Goal: Navigation & Orientation: Find specific page/section

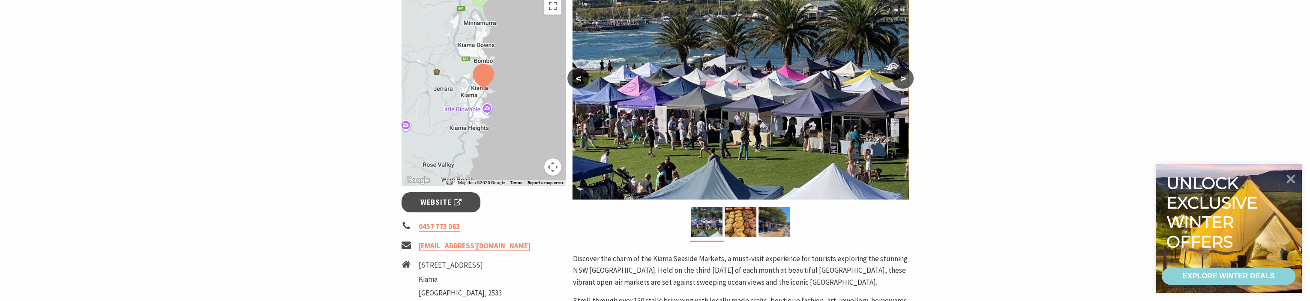
scroll to position [129, 0]
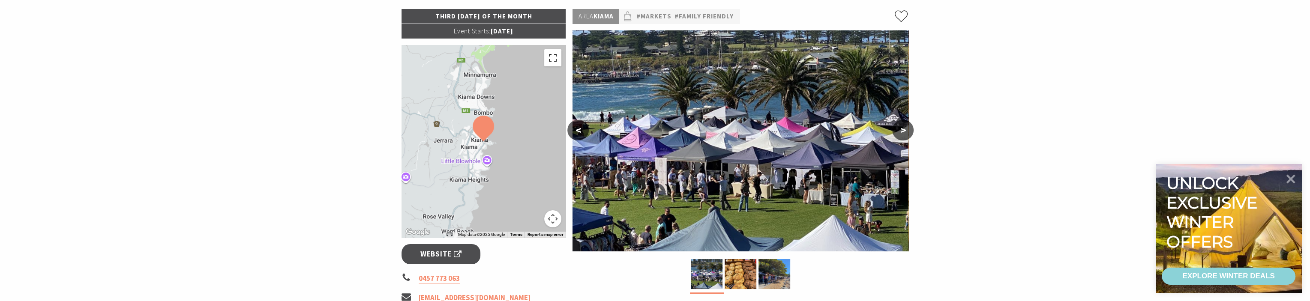
click at [557, 64] on button "Toggle fullscreen view" at bounding box center [552, 57] width 17 height 17
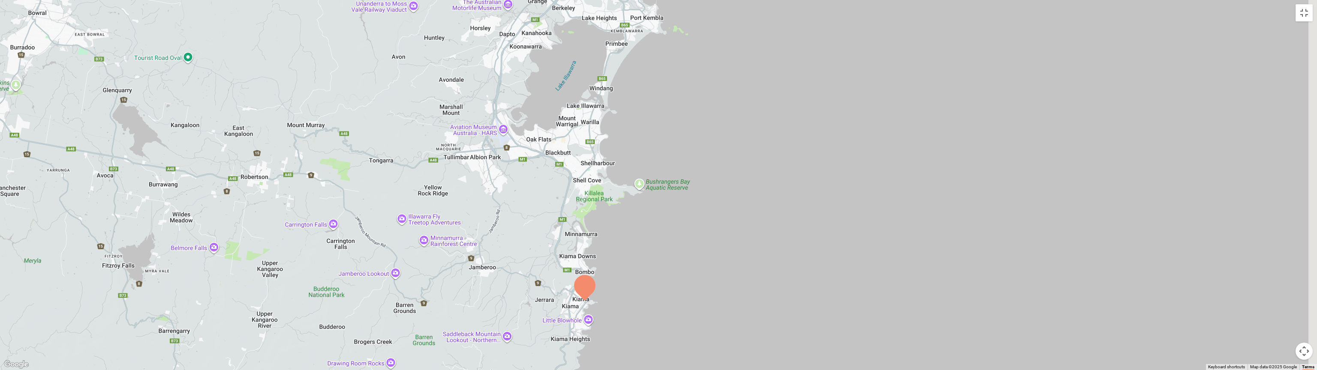
drag, startPoint x: 714, startPoint y: 243, endPoint x: 634, endPoint y: 321, distance: 111.5
click at [639, 301] on div at bounding box center [658, 185] width 1317 height 370
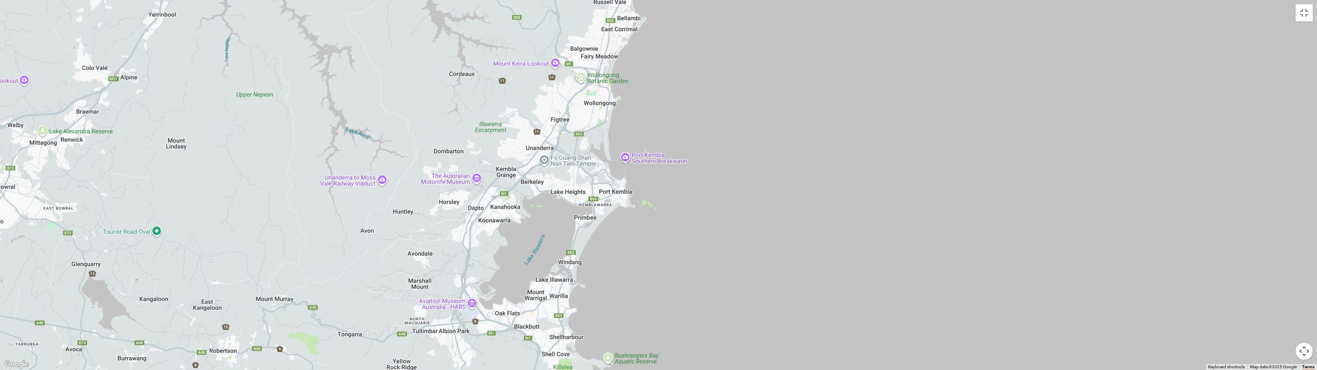
drag, startPoint x: 667, startPoint y: 14, endPoint x: 637, endPoint y: 190, distance: 178.6
click at [637, 190] on div at bounding box center [658, 185] width 1317 height 370
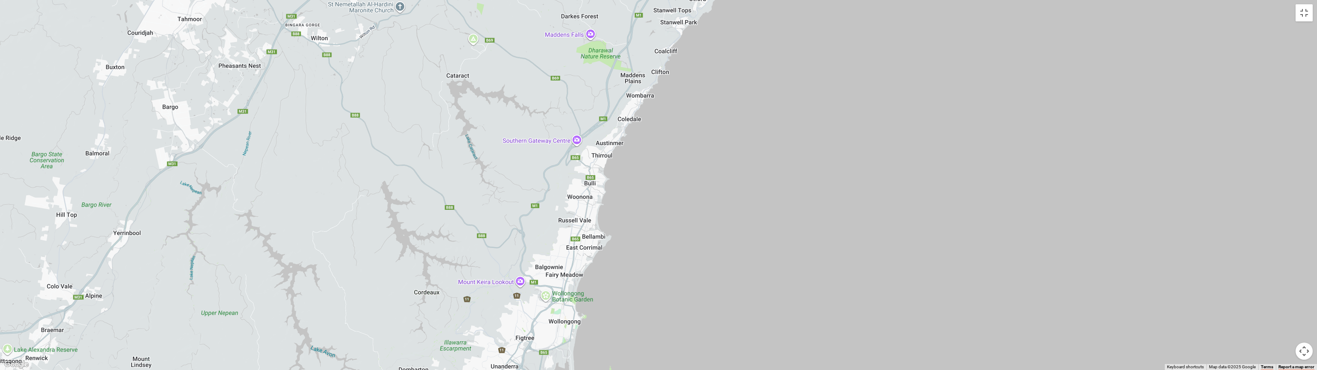
drag, startPoint x: 667, startPoint y: 126, endPoint x: 630, endPoint y: 348, distance: 225.0
click at [630, 301] on div at bounding box center [658, 185] width 1317 height 370
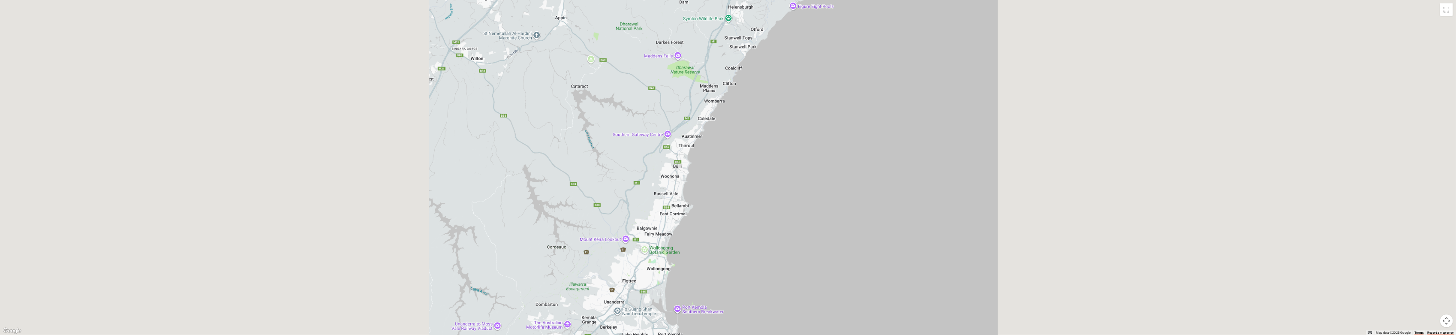
scroll to position [86, 0]
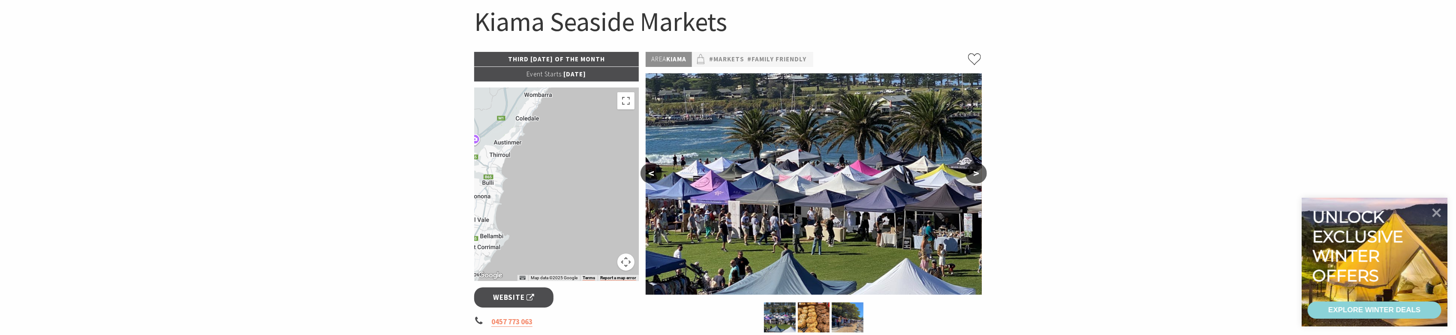
click at [625, 267] on button "Map camera controls" at bounding box center [625, 261] width 17 height 17
click at [566, 237] on button "Move left" at bounding box center [561, 240] width 17 height 17
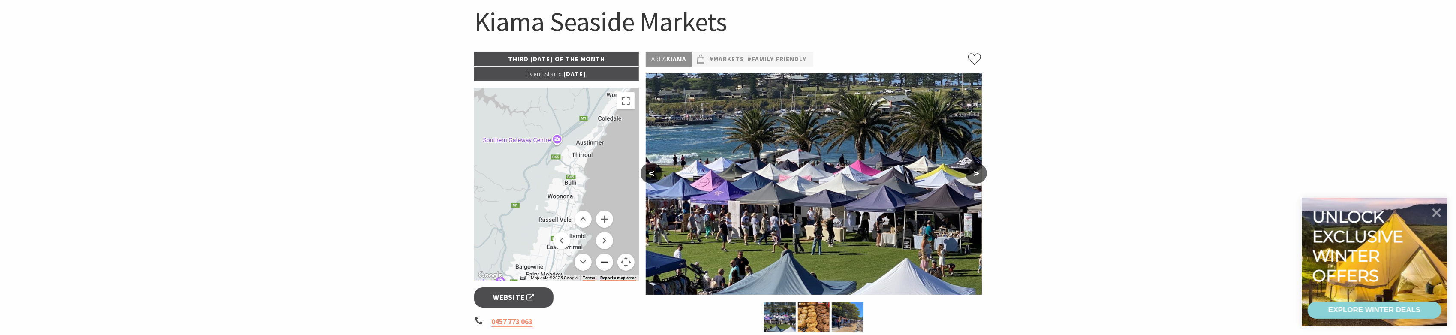
click at [606, 261] on button "Zoom out" at bounding box center [604, 261] width 17 height 17
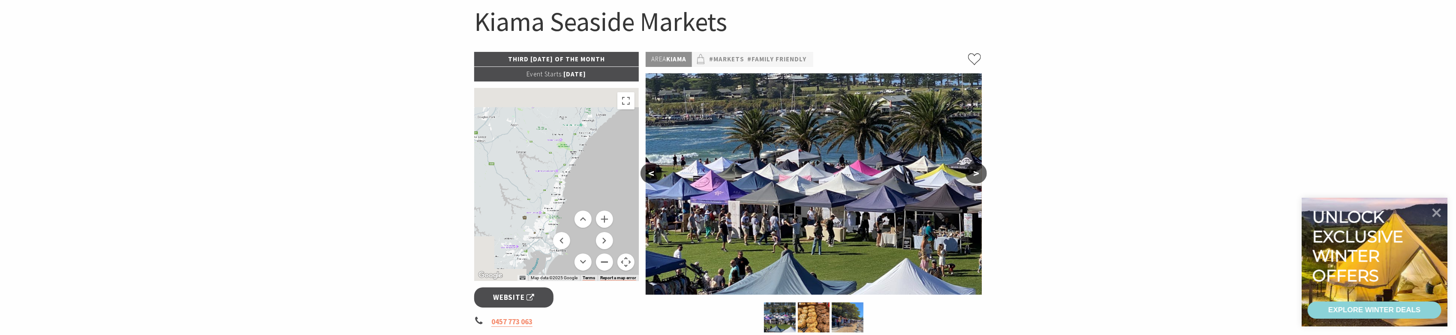
click at [605, 261] on button "Zoom out" at bounding box center [604, 261] width 17 height 17
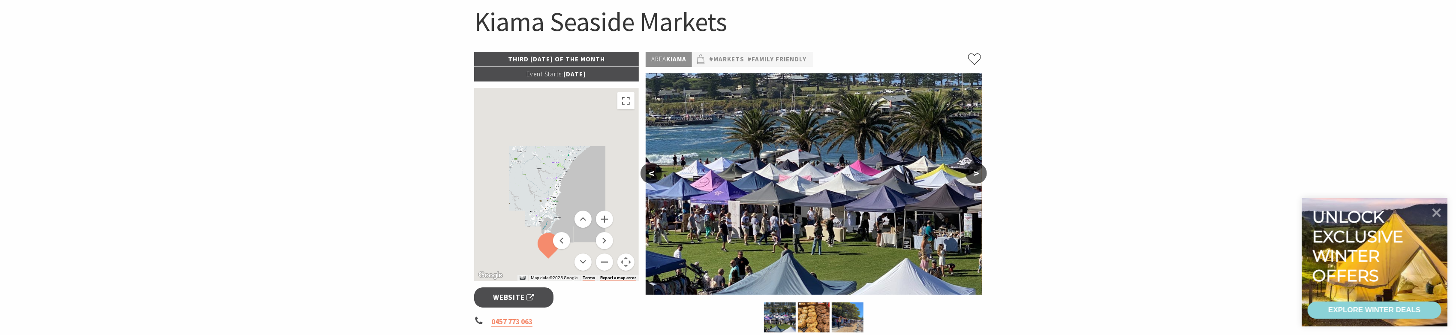
click at [605, 261] on button "Zoom out" at bounding box center [604, 261] width 17 height 17
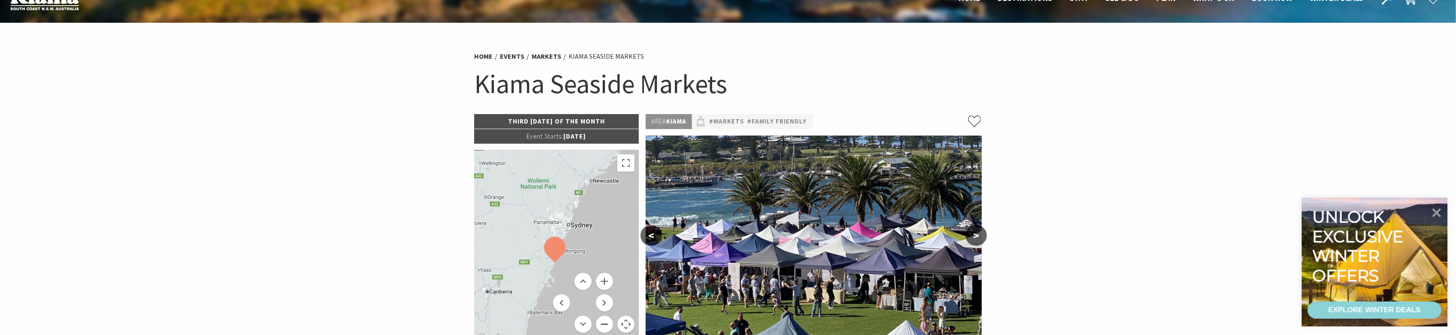
scroll to position [0, 0]
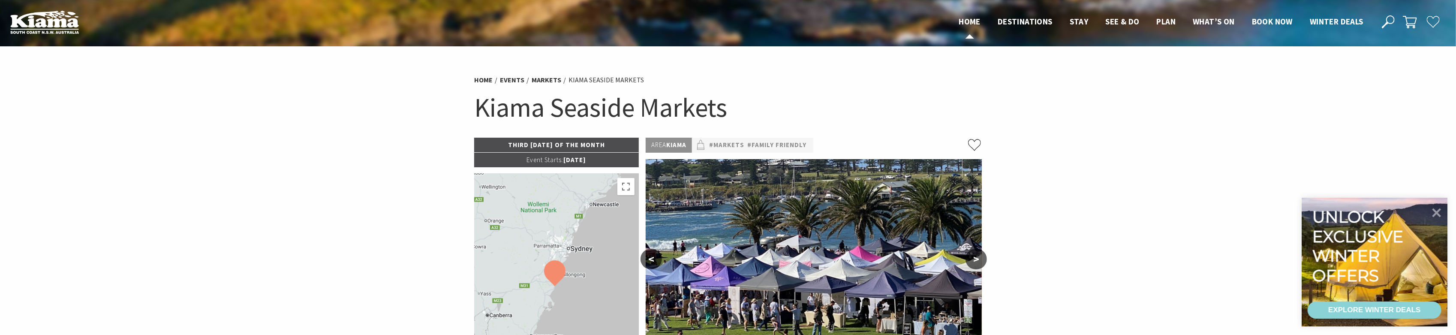
click at [970, 26] on span "Home" at bounding box center [970, 21] width 22 height 10
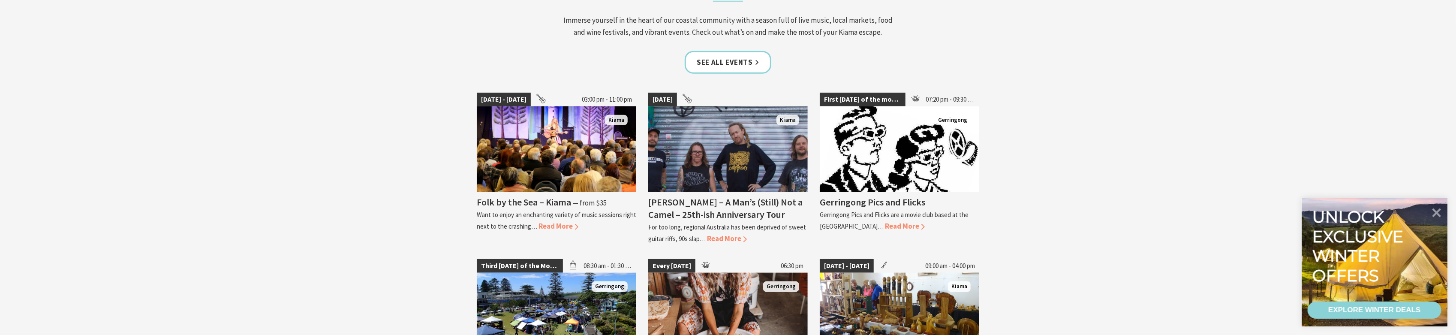
scroll to position [857, 0]
